Goal: Information Seeking & Learning: Learn about a topic

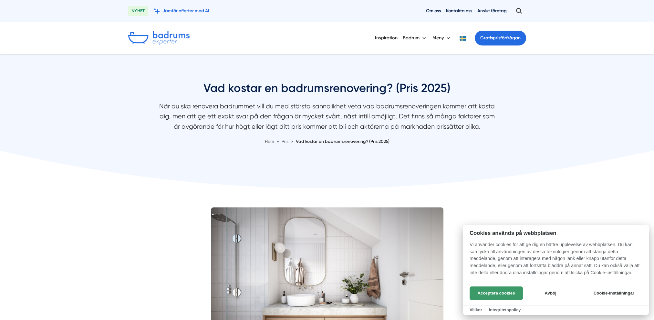
click at [486, 289] on button "Acceptera cookies" at bounding box center [495, 294] width 53 height 14
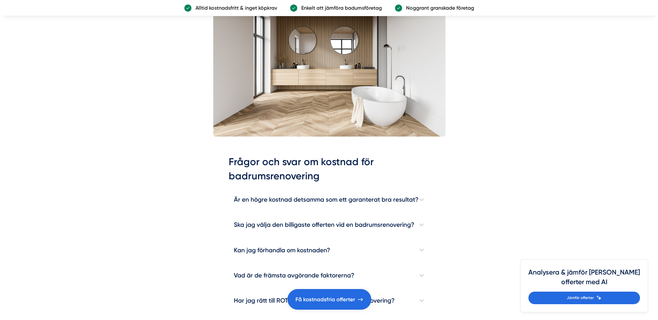
scroll to position [1775, 0]
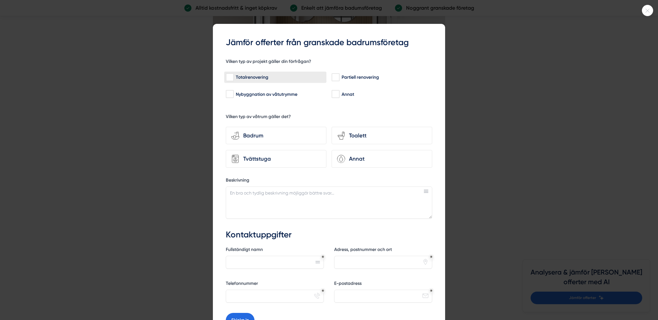
click at [231, 76] on input "Totalrenovering" at bounding box center [229, 77] width 7 height 6
checkbox input "true"
click at [294, 132] on div "Badrum" at bounding box center [280, 135] width 82 height 9
click at [0, 0] on input "bathroom-tub-towel Badrum" at bounding box center [0, 0] width 0 height 0
click at [355, 132] on div "Toalett" at bounding box center [386, 135] width 82 height 9
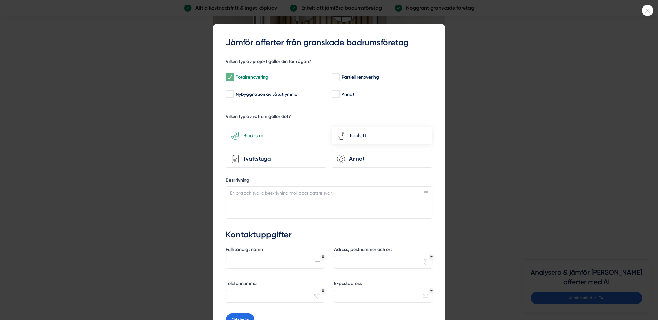
click at [0, 0] on input "toilet-seat Toalett" at bounding box center [0, 0] width 0 height 0
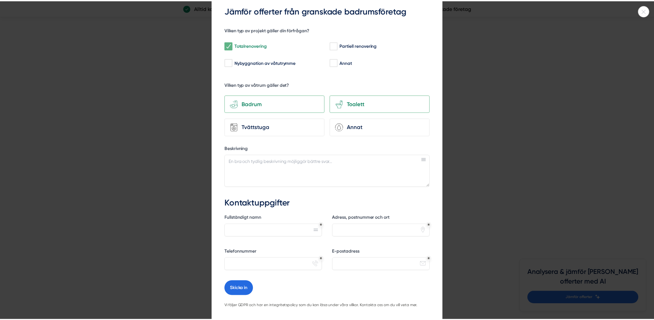
scroll to position [0, 0]
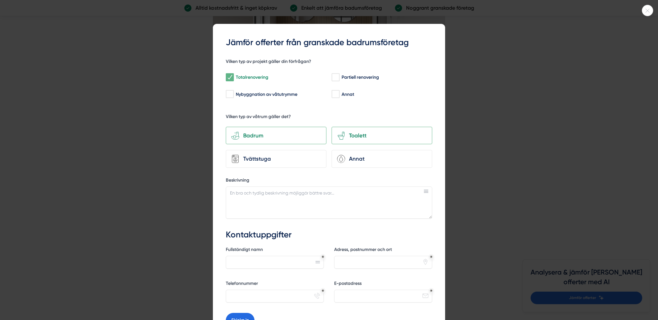
drag, startPoint x: 594, startPoint y: 63, endPoint x: 602, endPoint y: 51, distance: 14.6
click at [596, 60] on div at bounding box center [329, 160] width 658 height 320
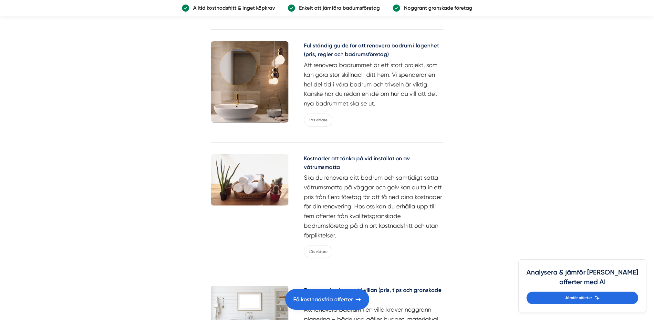
scroll to position [2872, 0]
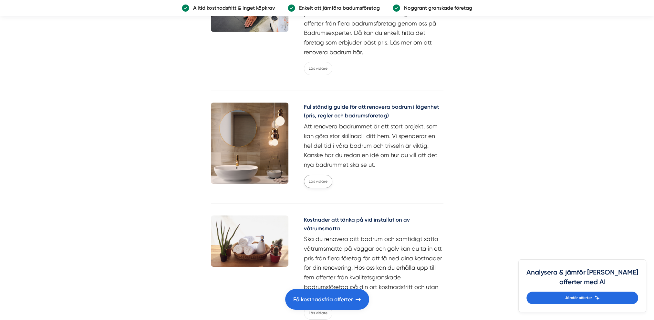
click at [319, 180] on link "Läs vidare" at bounding box center [318, 181] width 28 height 13
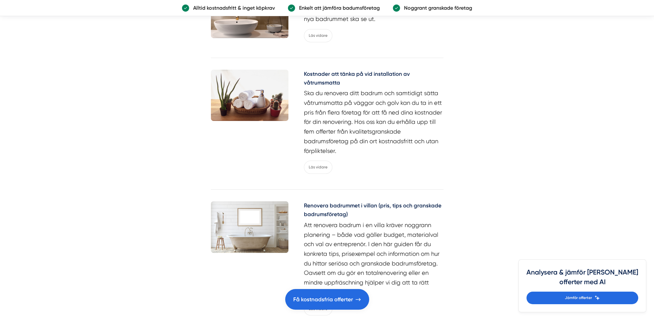
scroll to position [3034, 0]
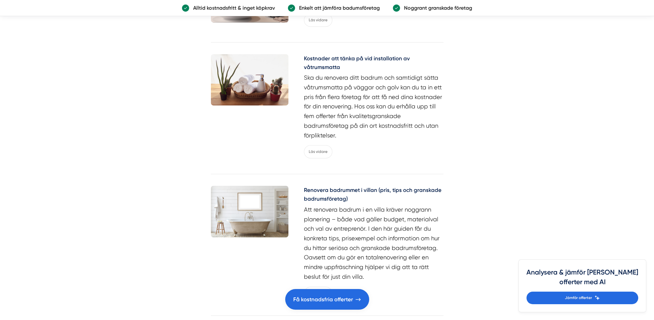
click at [329, 194] on h5 "Renovera badrummet i villan (pris, tips och granskade badrumsföretag)" at bounding box center [373, 195] width 139 height 19
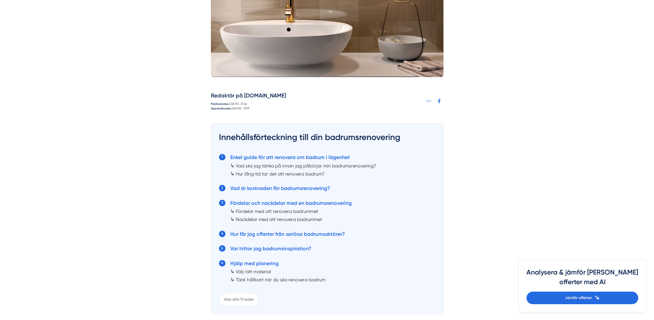
scroll to position [387, 0]
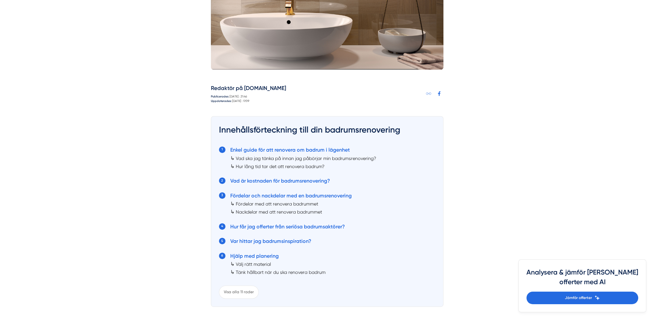
click at [278, 165] on link "Hur lång tid tar det att renovera badrum?" at bounding box center [280, 166] width 89 height 5
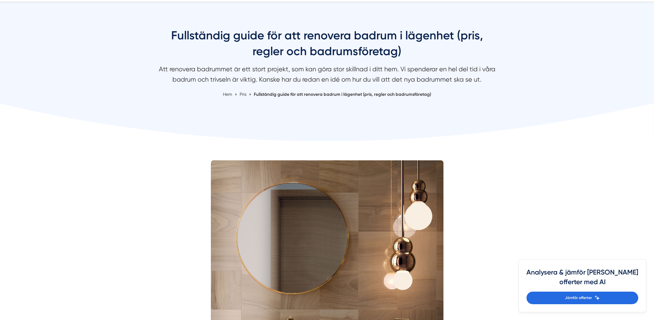
scroll to position [43, 0]
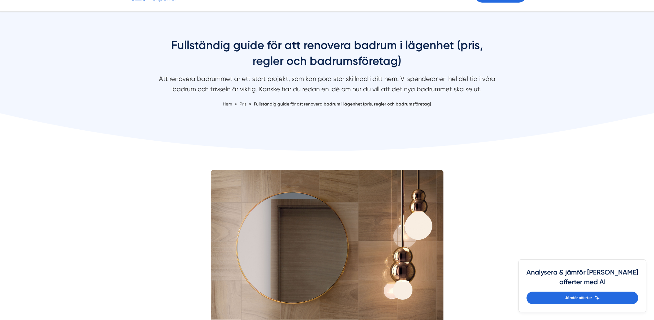
scroll to position [387, 0]
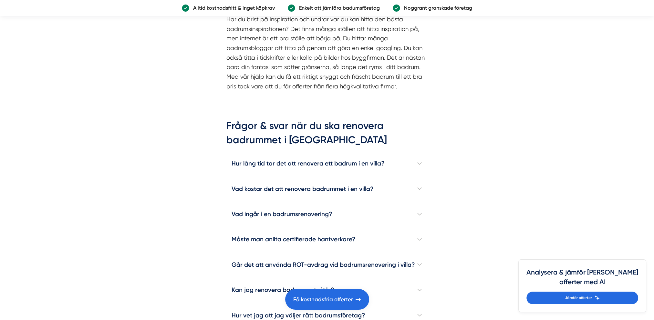
scroll to position [1710, 0]
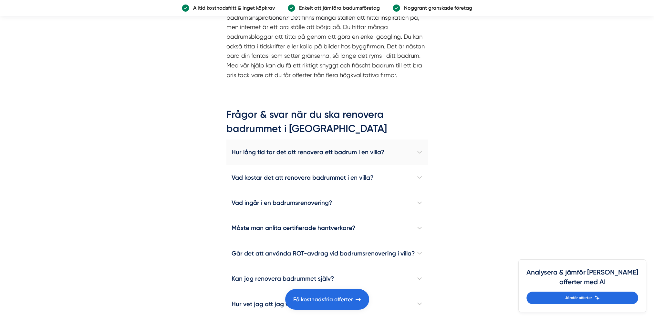
click at [418, 140] on h4 "Hur lång tid tar det att renovera ett badrum i en villa?" at bounding box center [326, 152] width 201 height 25
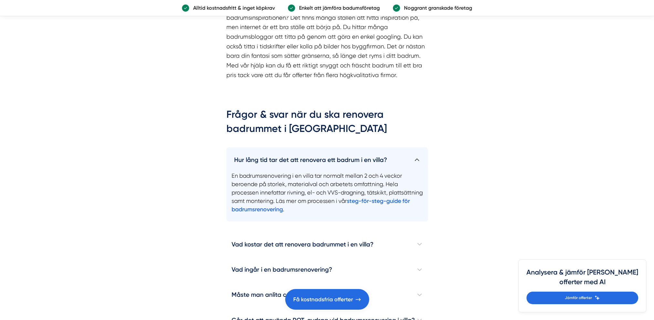
scroll to position [1743, 0]
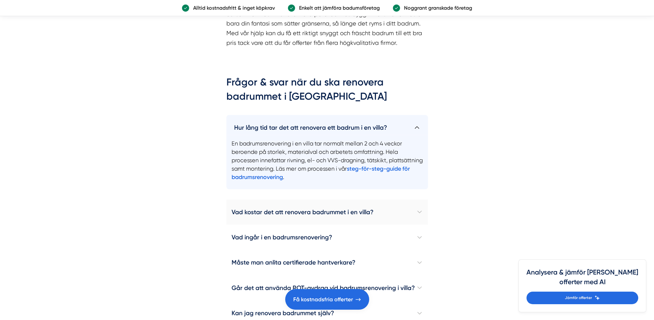
click at [346, 200] on h4 "Vad kostar det att renovera badrummet i en villa?" at bounding box center [326, 212] width 201 height 25
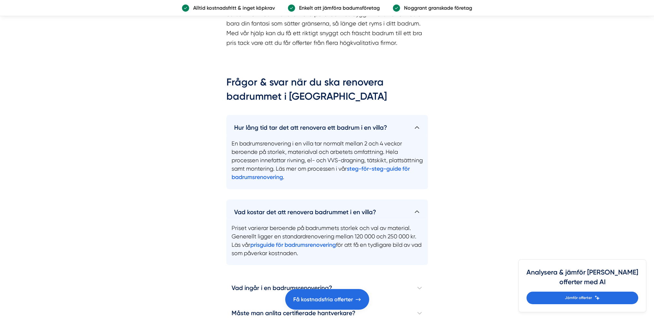
click at [416, 204] on h4 "Vad kostar det att renovera badrummet i en villa?" at bounding box center [326, 210] width 201 height 20
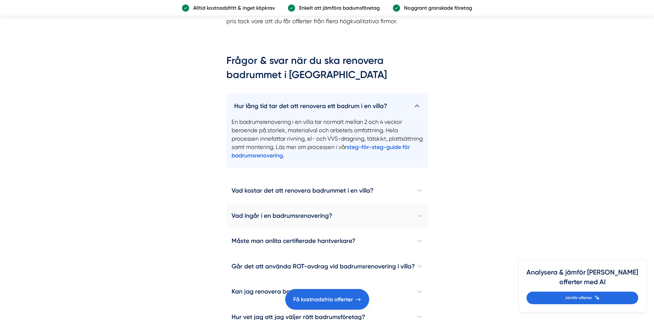
scroll to position [1775, 0]
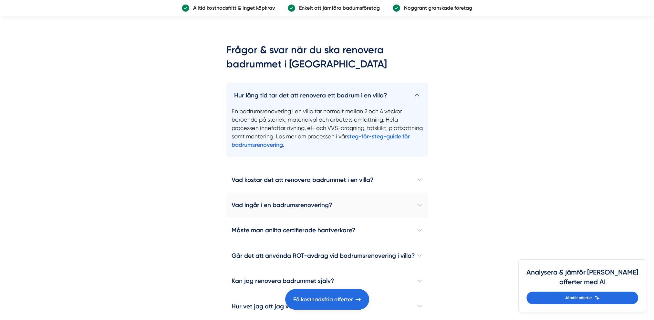
click at [418, 196] on h4 "Vad ingår i en badrumsrenovering?" at bounding box center [326, 205] width 201 height 25
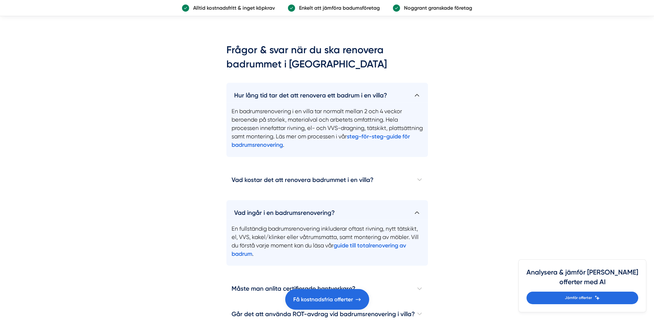
click at [418, 200] on h4 "Vad ingår i en badrumsrenovering?" at bounding box center [326, 210] width 201 height 20
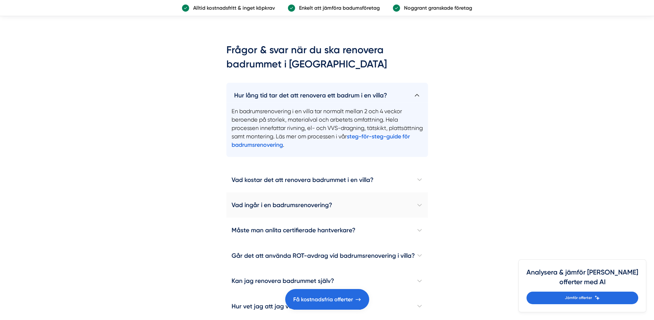
scroll to position [1807, 0]
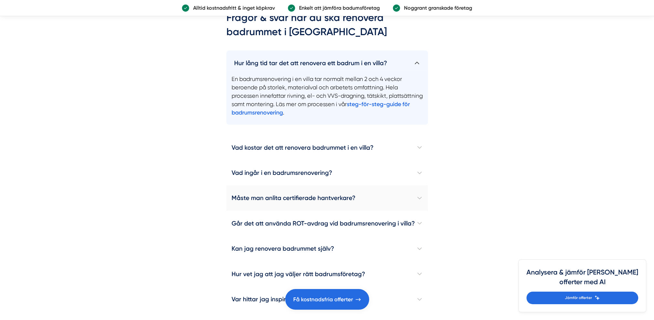
click at [418, 192] on h4 "Måste man anlita certifierade hantverkare?" at bounding box center [326, 198] width 201 height 25
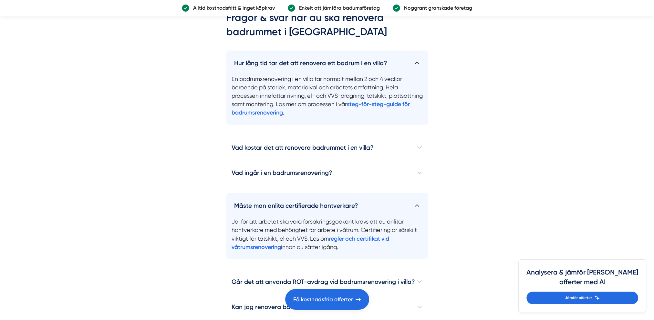
click at [418, 193] on h4 "Måste man anlita certifierade hantverkare?" at bounding box center [326, 203] width 201 height 20
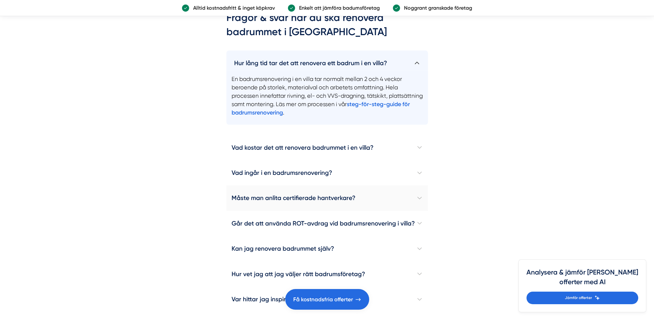
scroll to position [1840, 0]
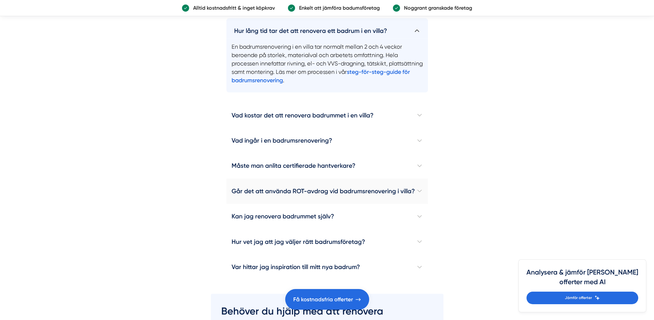
click at [418, 183] on h4 "Går det att använda ROT-avdrag vid badrumsrenovering i villa?" at bounding box center [326, 191] width 201 height 25
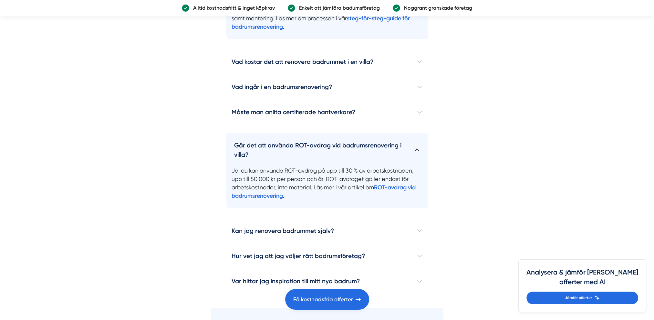
scroll to position [1904, 0]
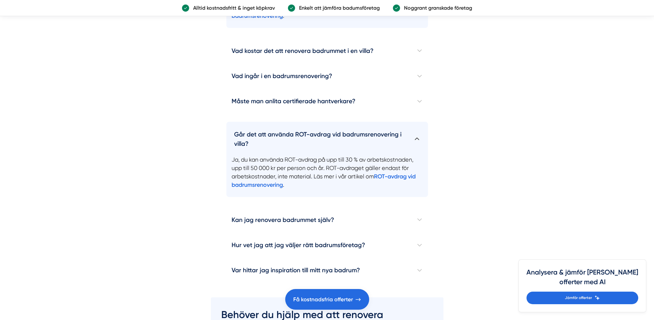
click at [418, 131] on h4 "Går det att använda ROT-avdrag vid badrumsrenovering i villa?" at bounding box center [326, 136] width 201 height 29
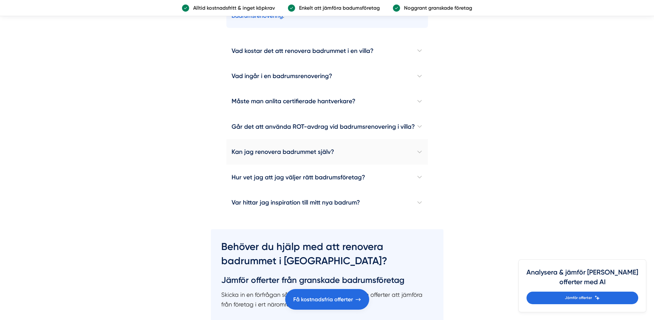
click at [421, 143] on h4 "Kan jag renovera badrummet själv?" at bounding box center [326, 151] width 201 height 25
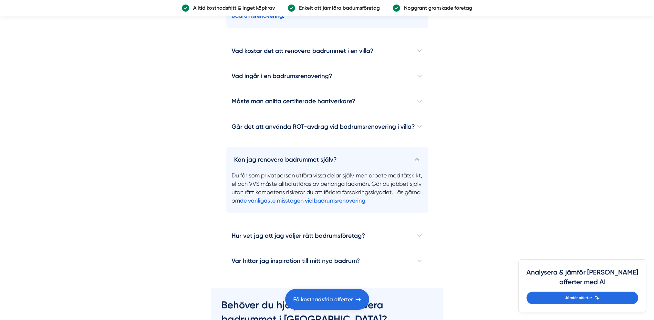
click at [421, 147] on h4 "Kan jag renovera badrummet själv?" at bounding box center [326, 157] width 201 height 20
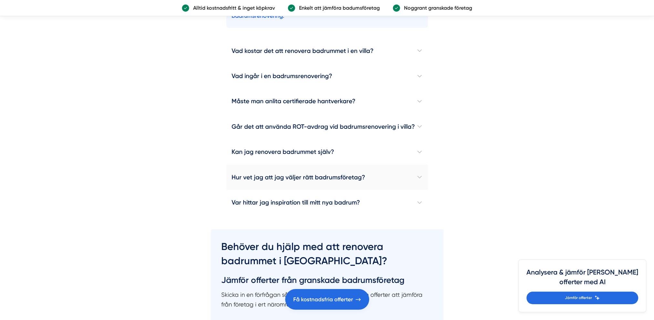
click at [421, 167] on h4 "Hur vet jag att jag väljer rätt badrumsföretag?" at bounding box center [326, 177] width 201 height 25
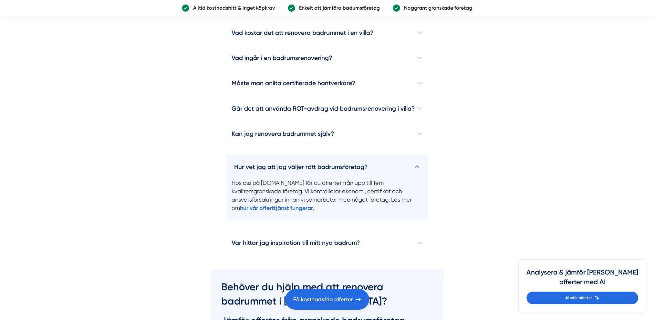
scroll to position [1936, 0]
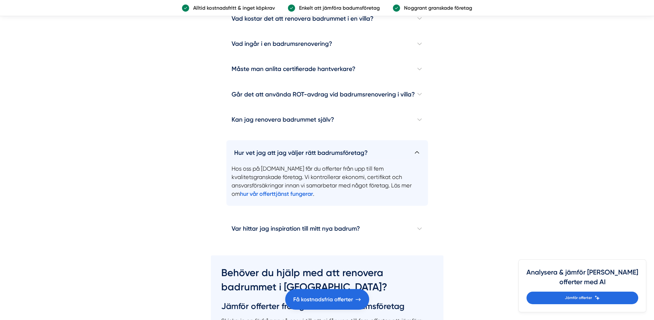
click at [418, 144] on h4 "Hur vet jag att jag väljer rätt badrumsföretag?" at bounding box center [326, 150] width 201 height 20
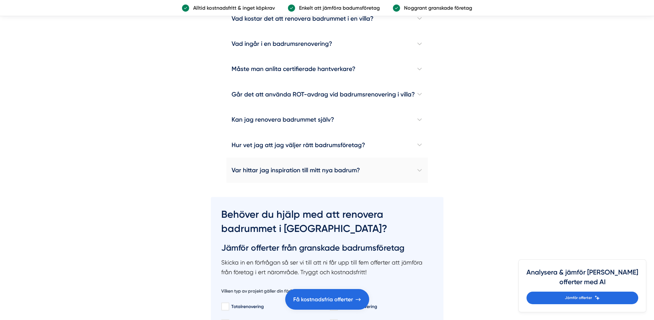
click at [418, 160] on h4 "Var hittar jag inspiration till mitt nya badrum?" at bounding box center [326, 170] width 201 height 25
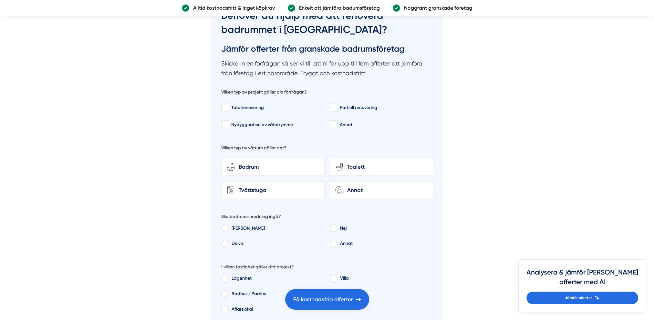
scroll to position [2195, 0]
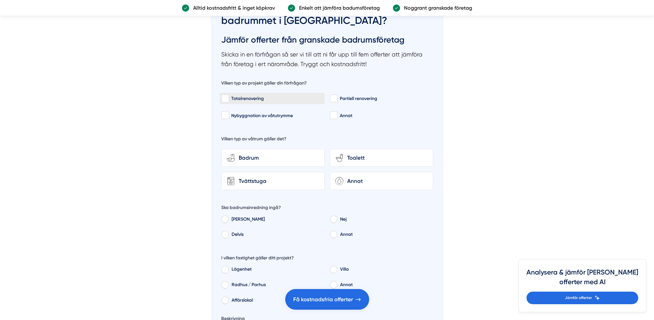
click at [231, 96] on div "Totalrenovering" at bounding box center [272, 99] width 102 height 6
click at [228, 96] on input "Totalrenovering" at bounding box center [224, 99] width 7 height 6
checkbox input "true"
click at [260, 152] on div "bathroom-tub-towel Badrum" at bounding box center [272, 158] width 103 height 18
click at [0, 0] on input "bathroom-tub-towel Badrum" at bounding box center [0, 0] width 0 height 0
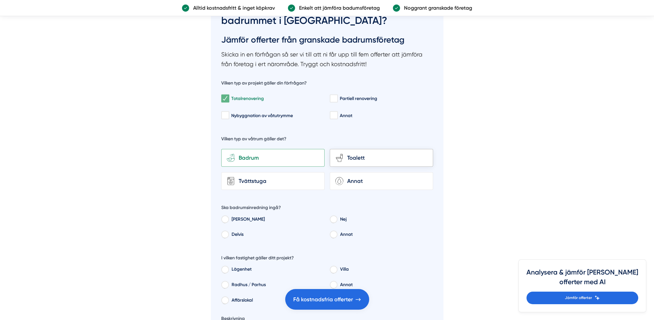
click at [365, 154] on div "Toalett" at bounding box center [385, 158] width 84 height 9
click at [0, 0] on input "toilet-seat Toalett" at bounding box center [0, 0] width 0 height 0
click at [333, 218] on input "Nej" at bounding box center [333, 221] width 7 height 6
radio input "true"
click at [334, 268] on input "Villa" at bounding box center [333, 271] width 7 height 6
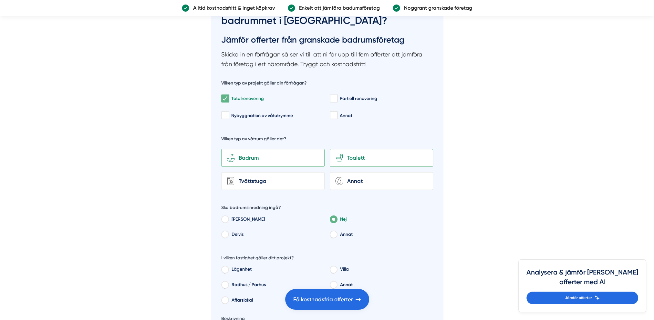
radio input "true"
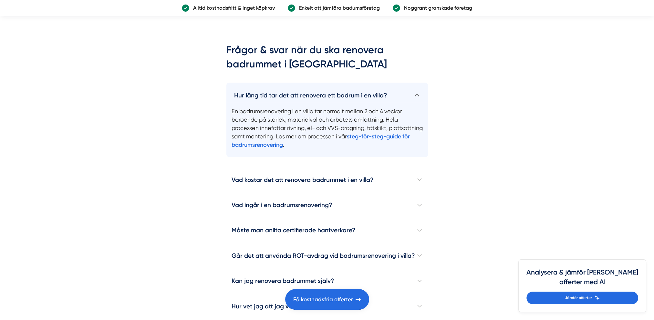
scroll to position [1614, 0]
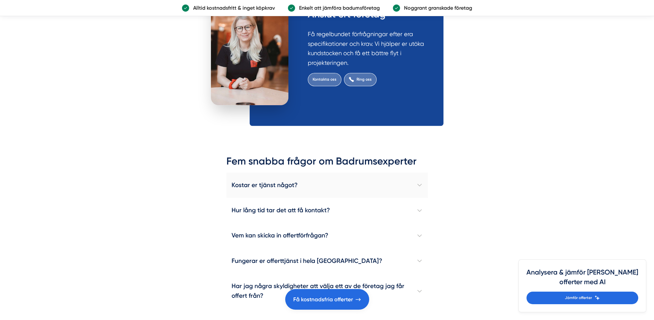
scroll to position [4099, 0]
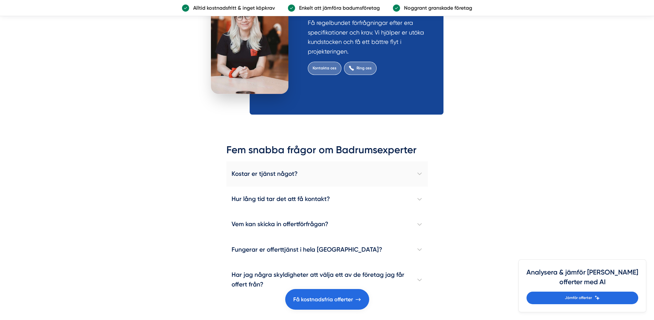
click at [421, 161] on h4 "Kostar er tjänst något?" at bounding box center [326, 173] width 201 height 25
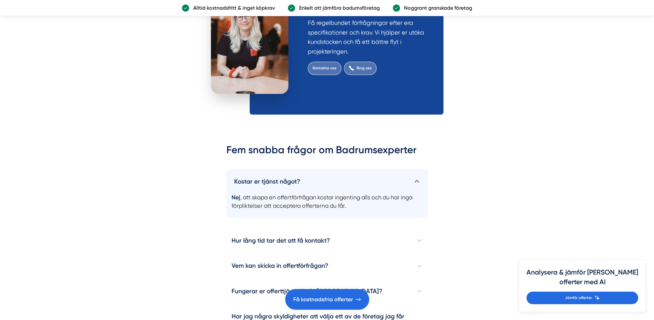
click at [421, 169] on h4 "Kostar er tjänst något?" at bounding box center [326, 179] width 201 height 20
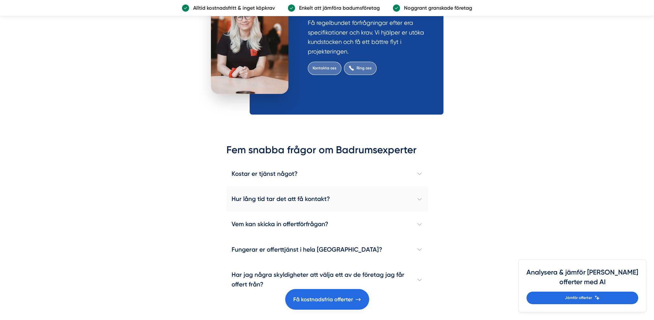
click at [421, 187] on h4 "Hur lång tid tar det att få kontakt?" at bounding box center [326, 199] width 201 height 25
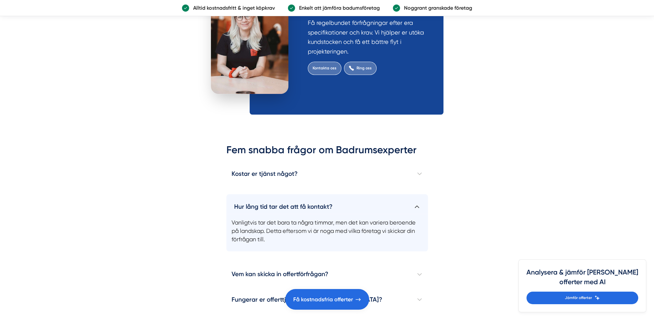
click at [421, 194] on h4 "Hur lång tid tar det att få kontakt?" at bounding box center [326, 204] width 201 height 20
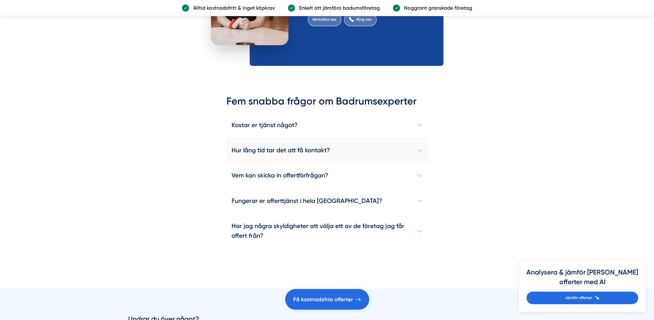
scroll to position [4163, 0]
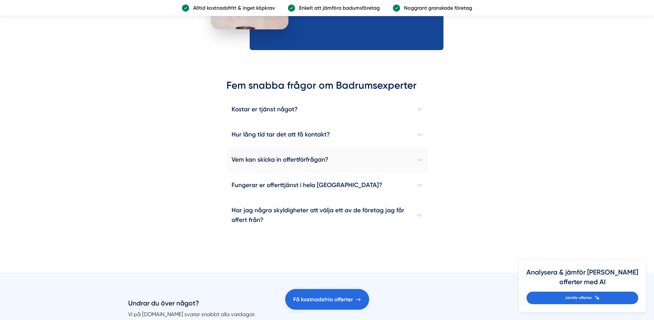
click at [421, 147] on h4 "Vem kan skicka in offertförfrågan?" at bounding box center [326, 159] width 201 height 25
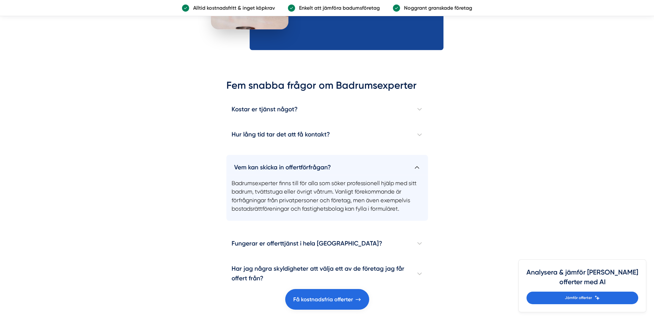
click at [420, 155] on h4 "Vem kan skicka in offertförfrågan?" at bounding box center [326, 165] width 201 height 20
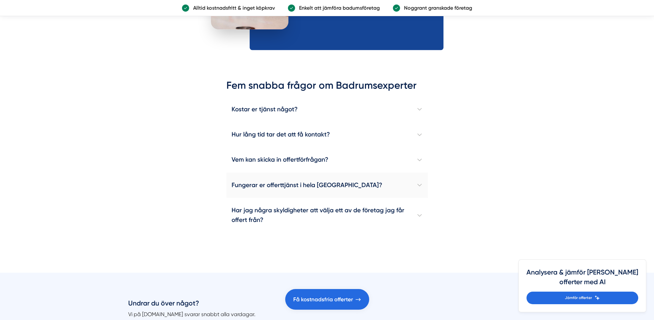
click at [420, 173] on h4 "Fungerar er offerttjänst i hela [GEOGRAPHIC_DATA]?" at bounding box center [326, 185] width 201 height 25
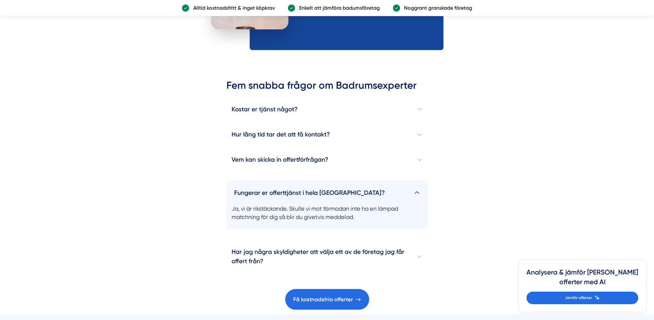
click at [417, 180] on h4 "Fungerar er offerttjänst i hela [GEOGRAPHIC_DATA]?" at bounding box center [326, 190] width 201 height 20
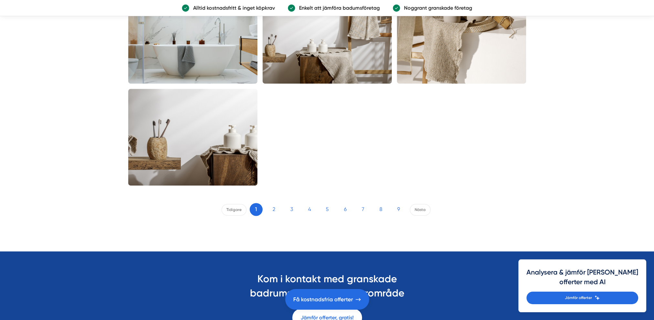
scroll to position [1226, 0]
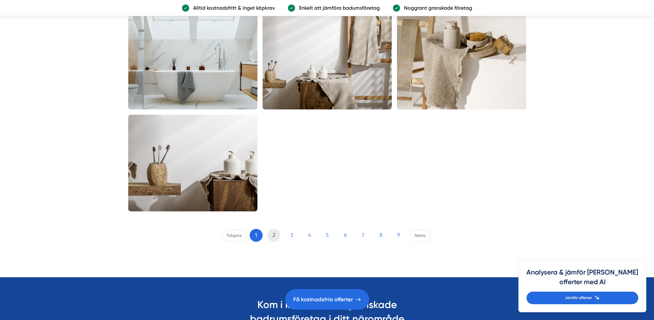
click at [274, 235] on link "2" at bounding box center [273, 235] width 13 height 13
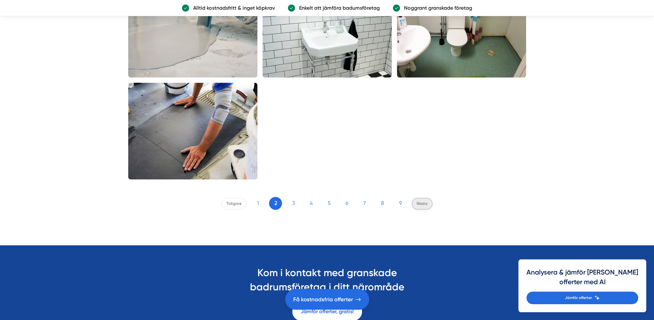
scroll to position [1259, 0]
click at [419, 199] on link "Nästa" at bounding box center [421, 204] width 21 height 12
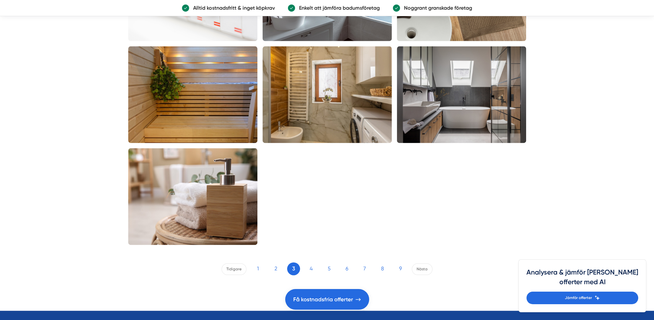
scroll to position [1194, 0]
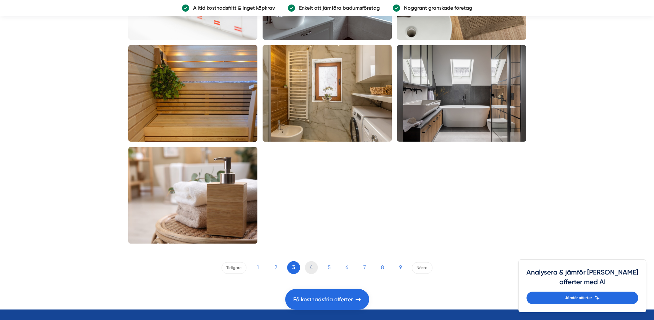
click at [305, 266] on link "4" at bounding box center [311, 267] width 13 height 13
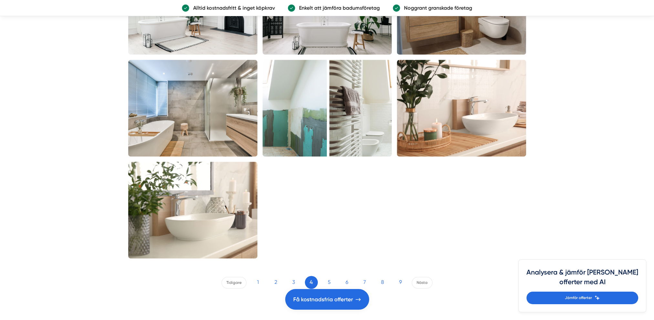
scroll to position [1194, 0]
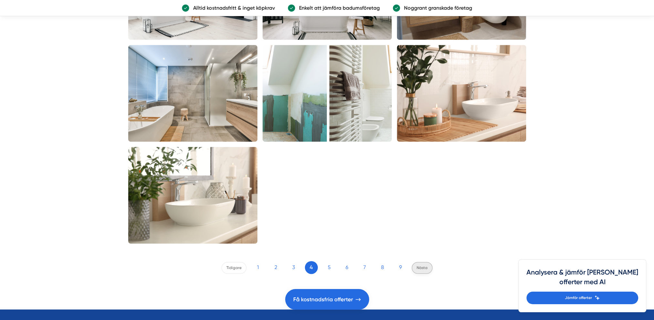
click at [422, 264] on link "Nästa" at bounding box center [421, 268] width 21 height 12
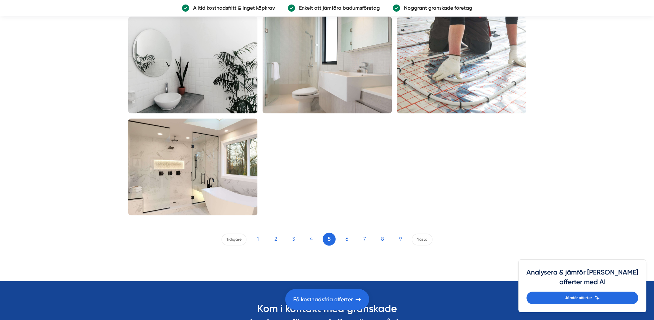
scroll to position [1226, 0]
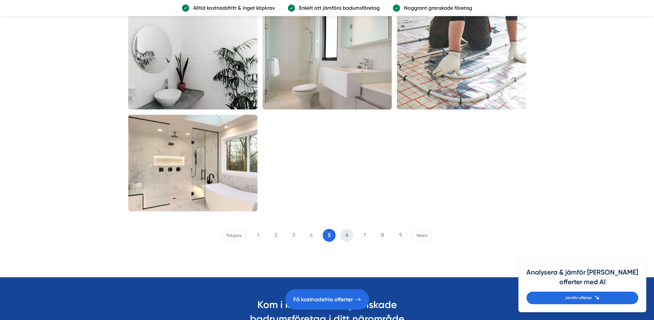
click at [348, 232] on link "6" at bounding box center [346, 235] width 13 height 13
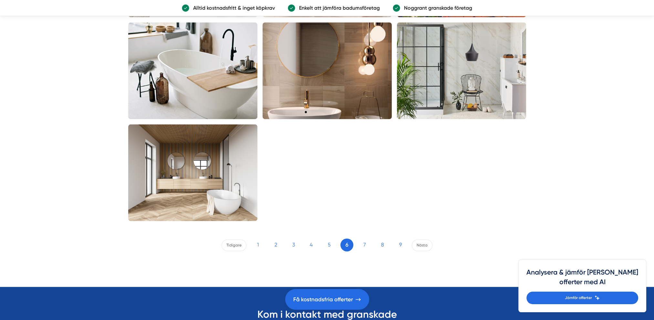
scroll to position [1226, 0]
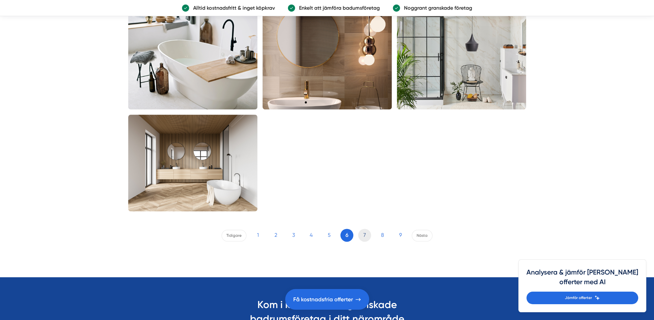
click at [358, 235] on link "7" at bounding box center [364, 235] width 13 height 13
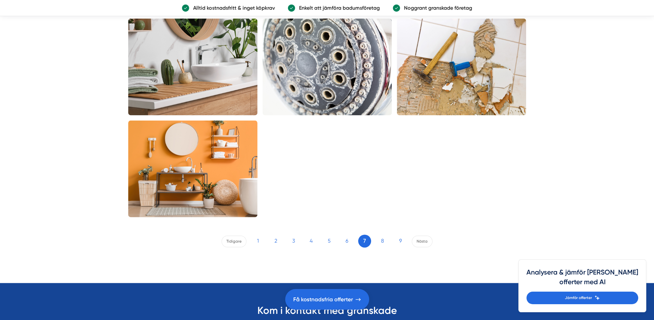
scroll to position [1226, 0]
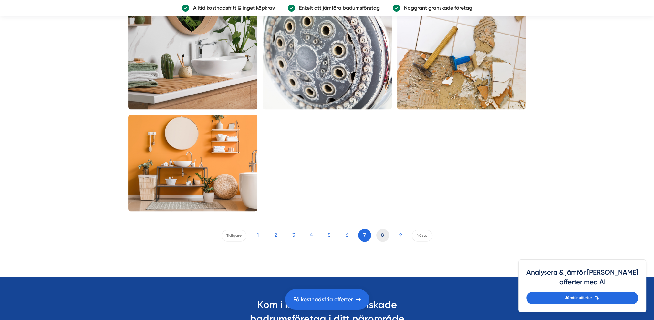
click at [387, 234] on link "8" at bounding box center [382, 235] width 13 height 13
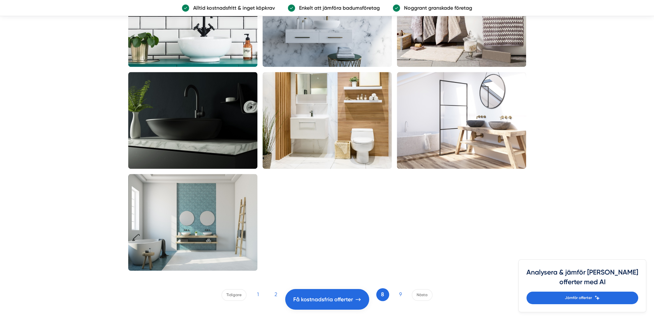
scroll to position [1194, 0]
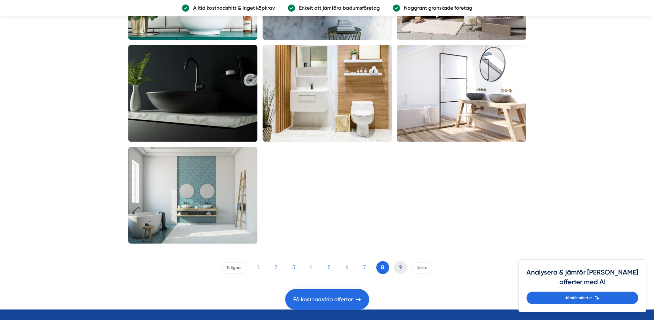
click at [396, 268] on link "9" at bounding box center [400, 267] width 13 height 13
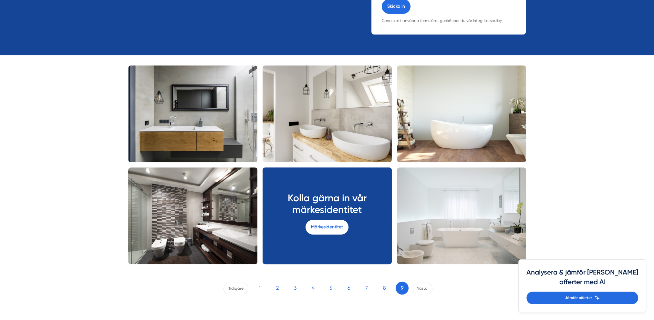
scroll to position [290, 0]
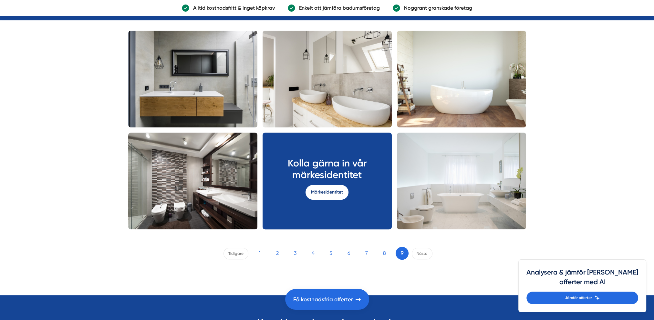
click at [311, 192] on link "Märkesidentitet" at bounding box center [326, 192] width 43 height 15
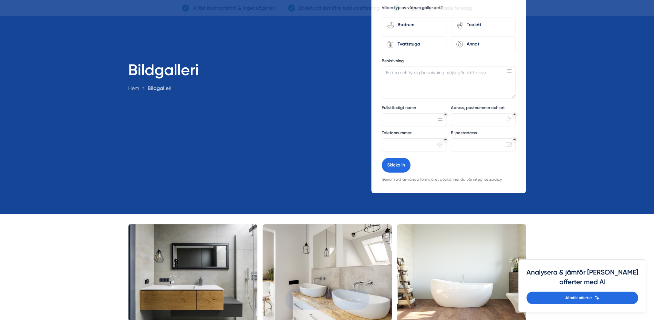
scroll to position [0, 0]
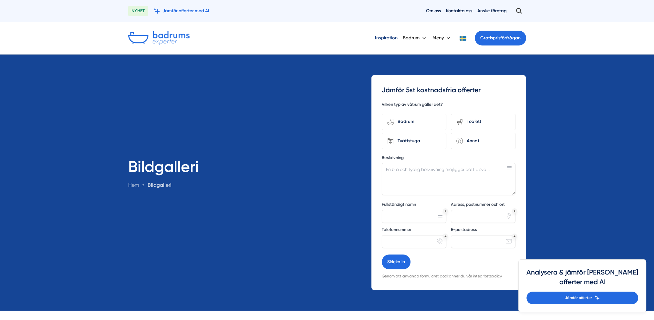
click at [395, 38] on link "Inspiration" at bounding box center [386, 38] width 23 height 16
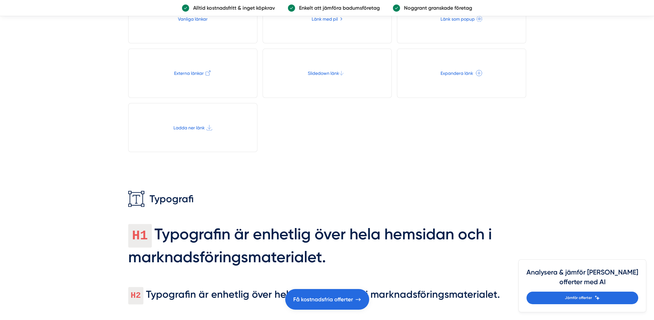
scroll to position [1872, 0]
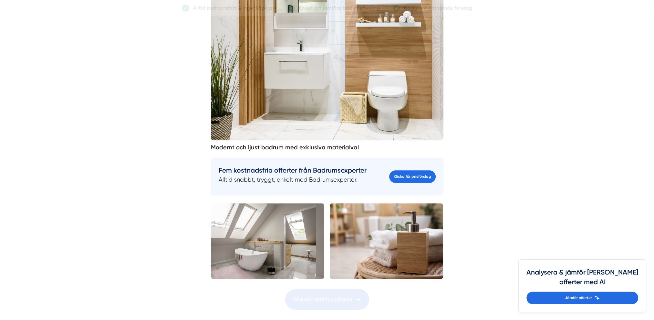
scroll to position [839, 0]
